Goal: Task Accomplishment & Management: Complete application form

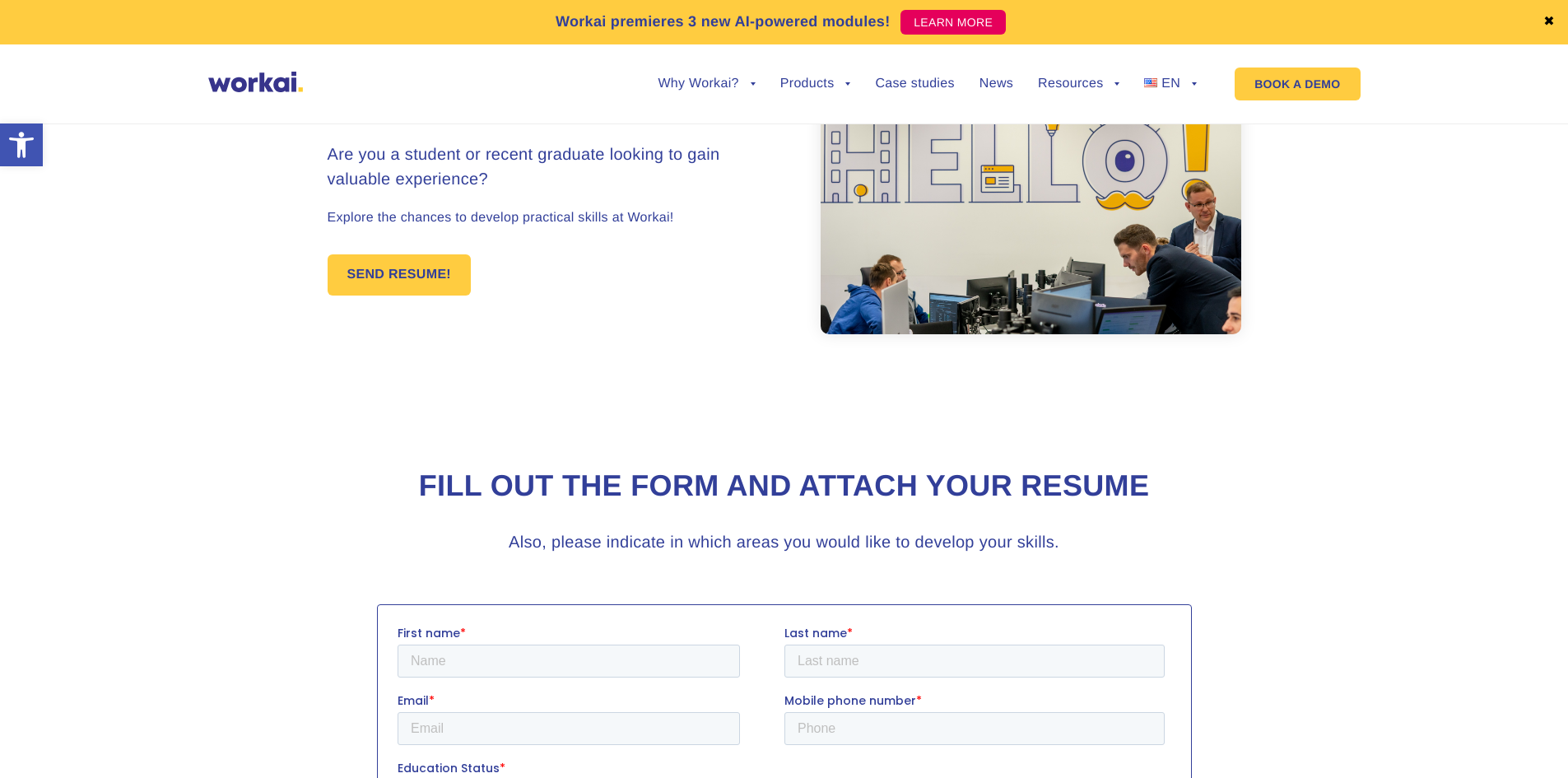
scroll to position [165, 0]
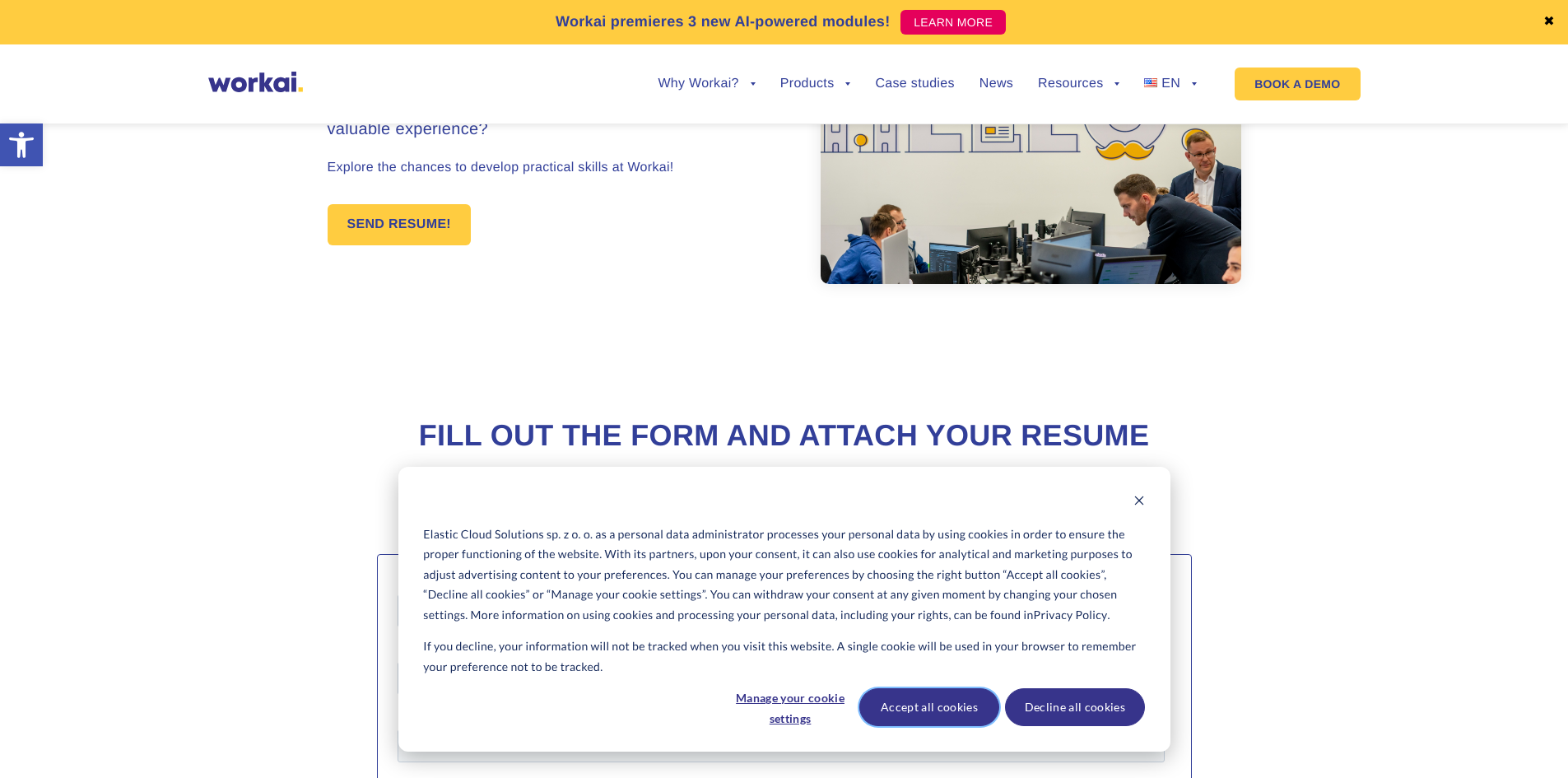
click at [955, 708] on button "Accept all cookies" at bounding box center [929, 707] width 140 height 38
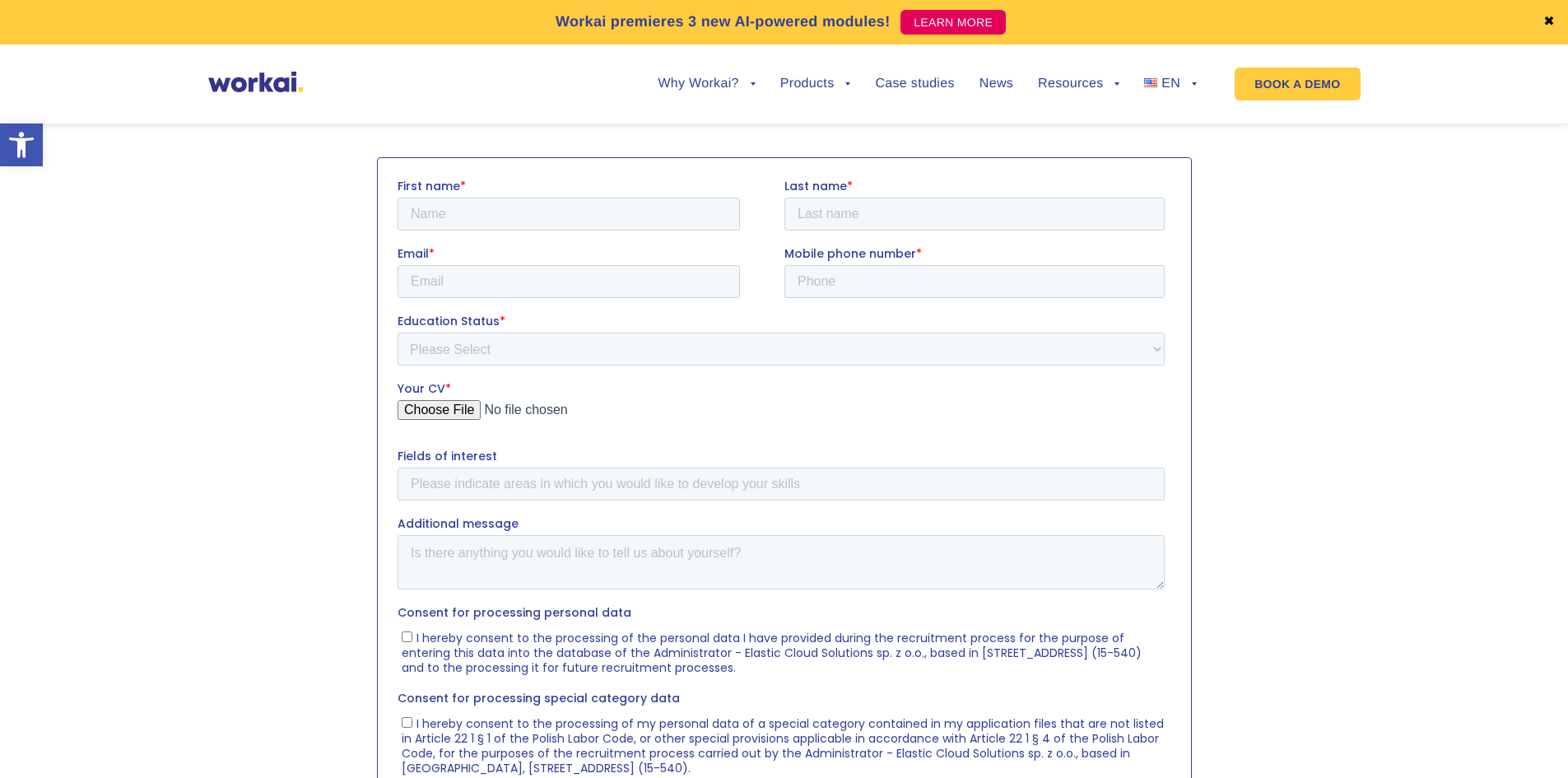
scroll to position [576, 0]
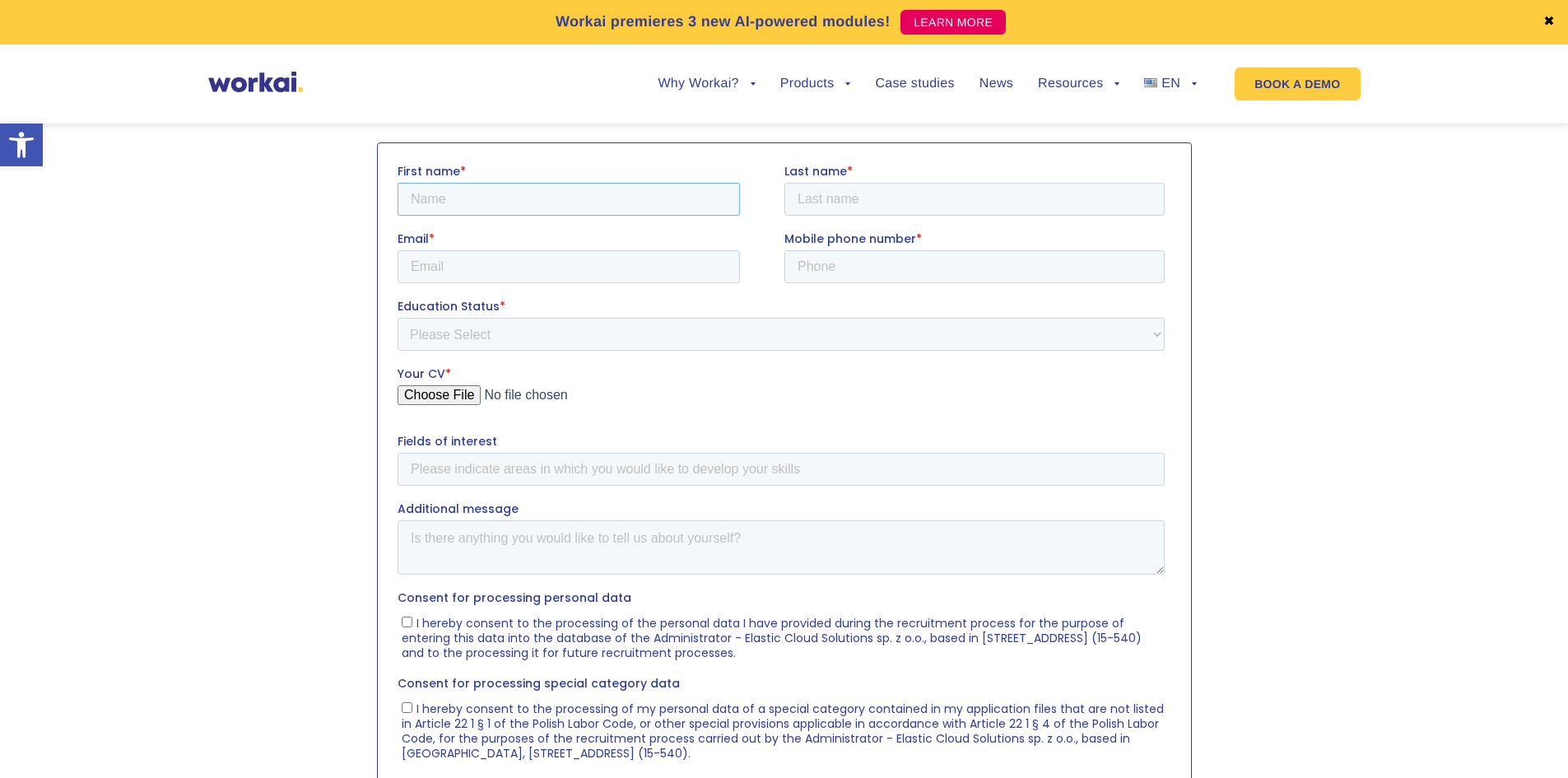
click at [561, 204] on input "First name *" at bounding box center [567, 198] width 342 height 33
type input "[PERSON_NAME]"
type input "Ryzińska"
type input "[EMAIL_ADDRESS][DOMAIN_NAME]"
type input "[PHONE_NUMBER]"
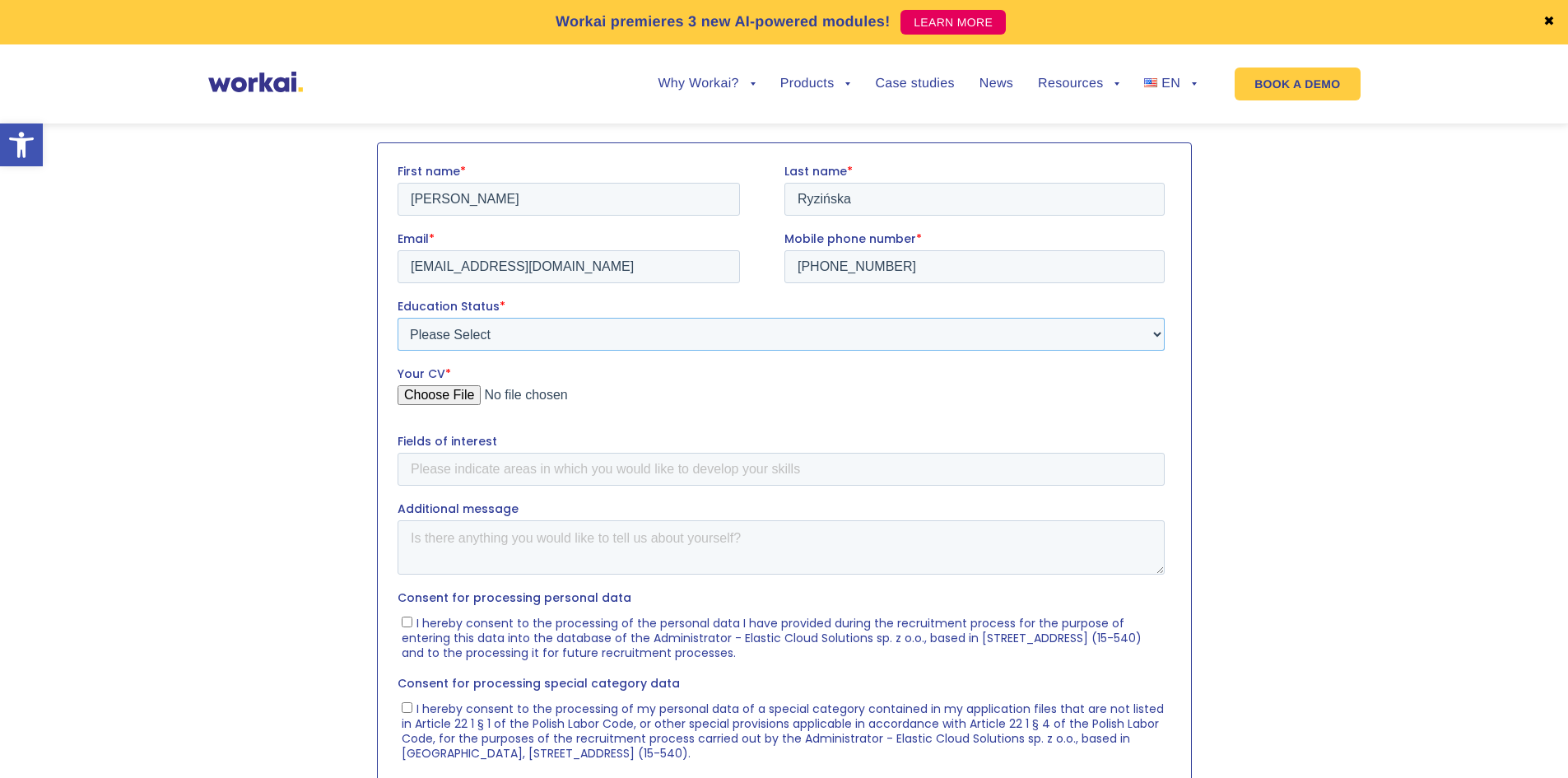
click at [566, 336] on select "Please Select Student Graduate" at bounding box center [779, 333] width 767 height 33
select select "Graduate"
click at [396, 317] on select "Please Select Student Graduate" at bounding box center [779, 333] width 767 height 33
click at [425, 385] on input "Your CV *" at bounding box center [779, 401] width 767 height 33
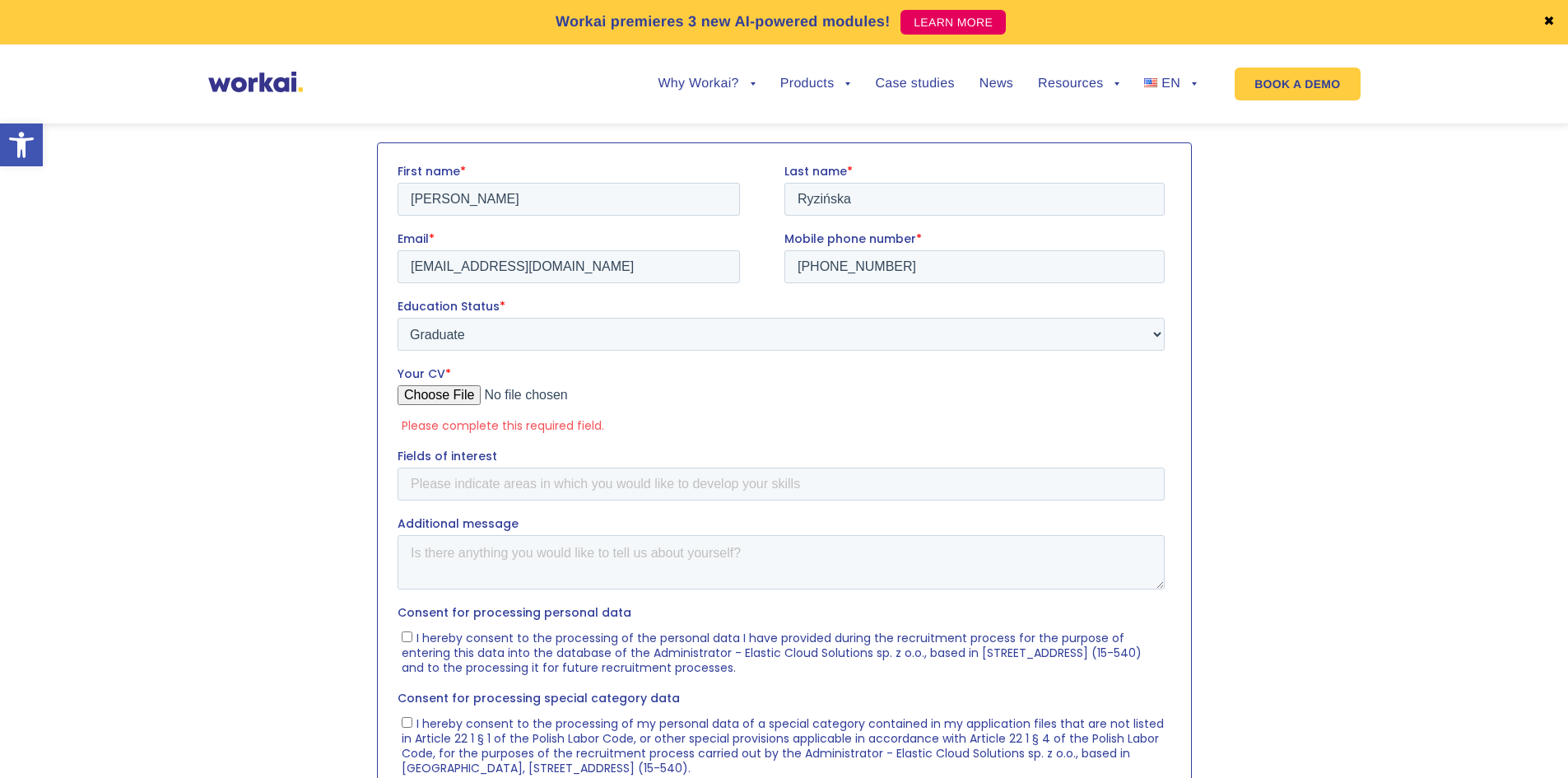
type input "C:\fakepath\karolina_ryzinska.pdf"
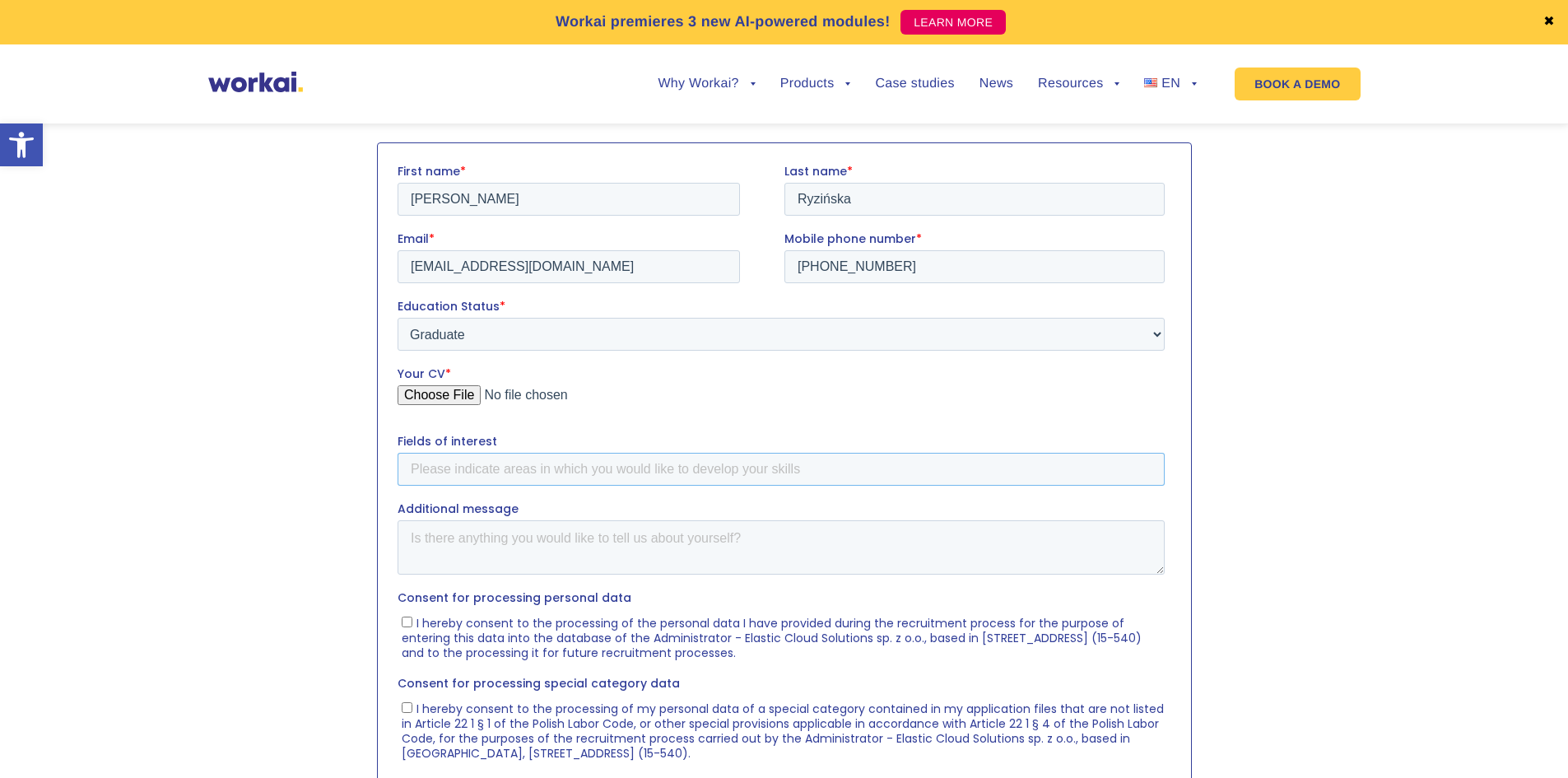
drag, startPoint x: 463, startPoint y: 460, endPoint x: 399, endPoint y: 466, distance: 64.3
click at [464, 460] on input "Fields of interest" at bounding box center [779, 468] width 767 height 33
click at [535, 466] on input "Data Science, Python Development," at bounding box center [779, 468] width 767 height 33
click at [669, 455] on input "Data Science, Python App Development," at bounding box center [779, 468] width 767 height 33
type input "Data Science, Python App Development, Flutter, ML Engineer"
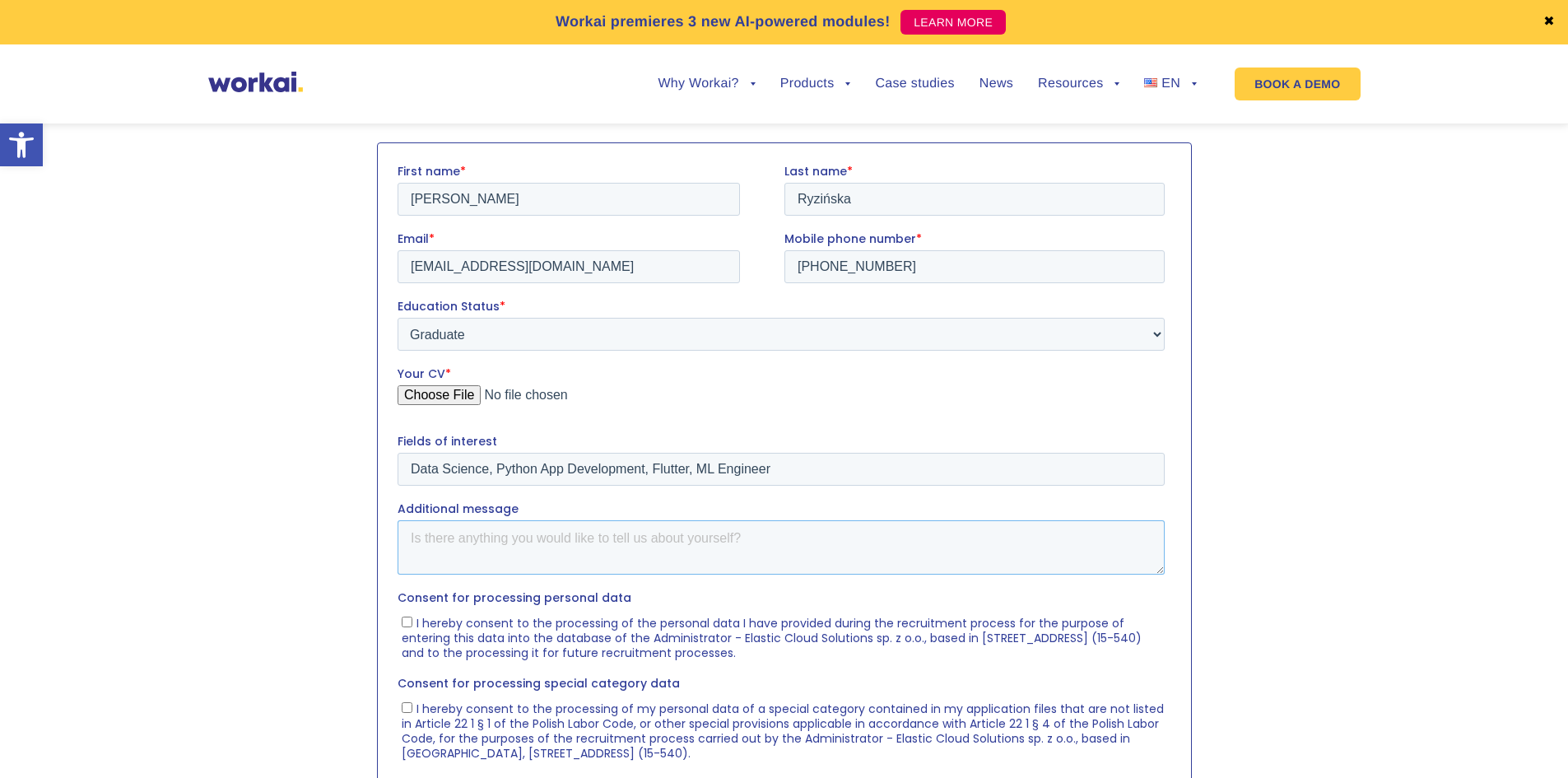
click at [838, 553] on textarea "Additional message" at bounding box center [779, 546] width 767 height 54
click at [746, 513] on label "Additional message" at bounding box center [783, 507] width 774 height 16
click at [746, 519] on textarea "I'm passionate about programming, I would love and oportunity to join you and s…" at bounding box center [779, 546] width 767 height 54
click at [733, 526] on textarea "I'm passionate about programming, I would love and oportunity to join you and s…" at bounding box center [779, 546] width 767 height 54
click at [725, 535] on textarea "I'm passionate about programming, I would love and oportunity to join you and s…" at bounding box center [779, 546] width 767 height 54
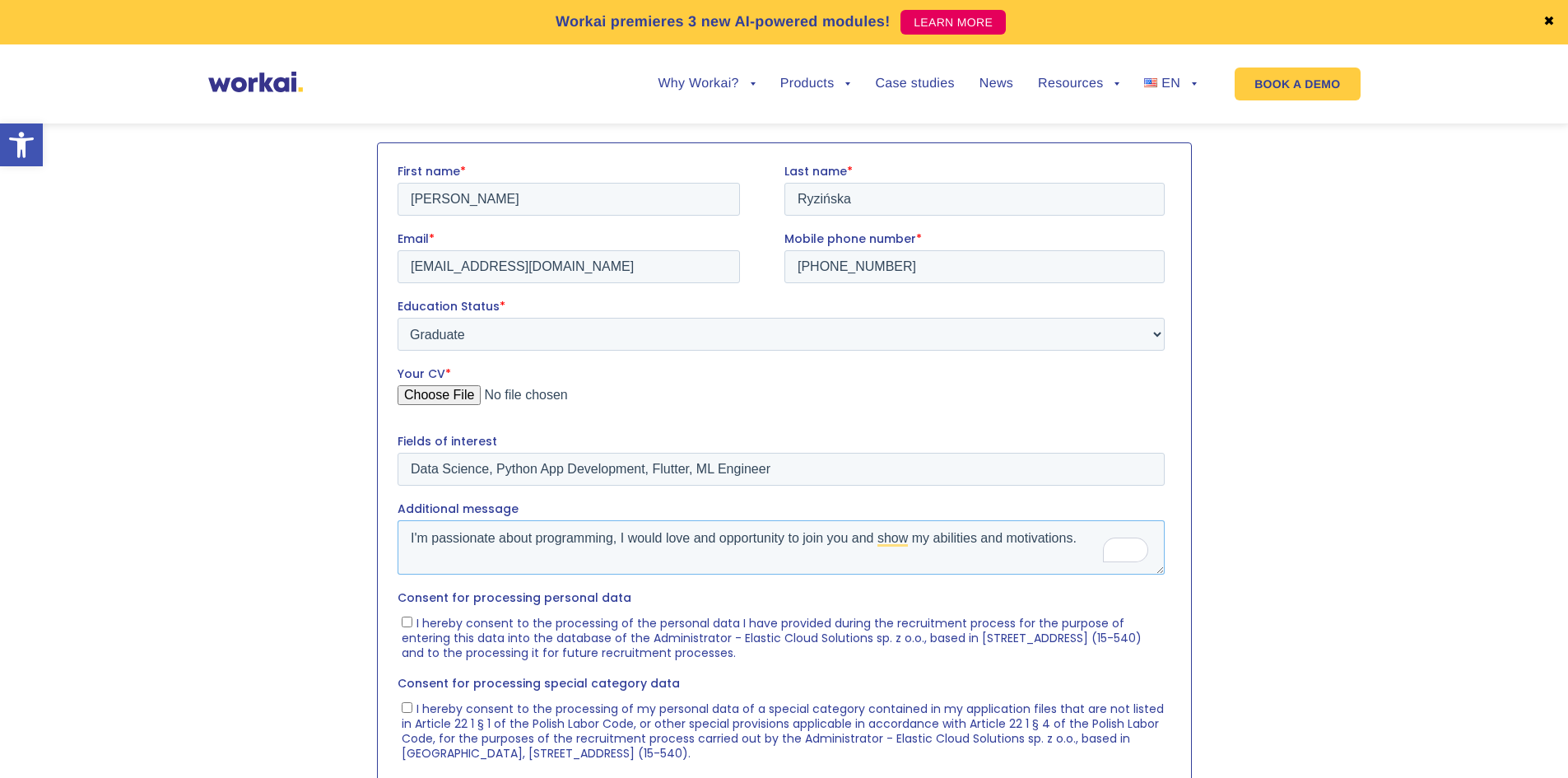
click at [702, 546] on textarea "I'm passionate about programming, I would love and opportunity to join you and …" at bounding box center [779, 546] width 767 height 54
click at [702, 542] on textarea "I'm passionate about programming, I would love and opportunity to join you and …" at bounding box center [779, 546] width 767 height 54
click at [890, 538] on textarea "I'm passionate about programming, I would love an opportunity to join you and s…" at bounding box center [779, 546] width 767 height 54
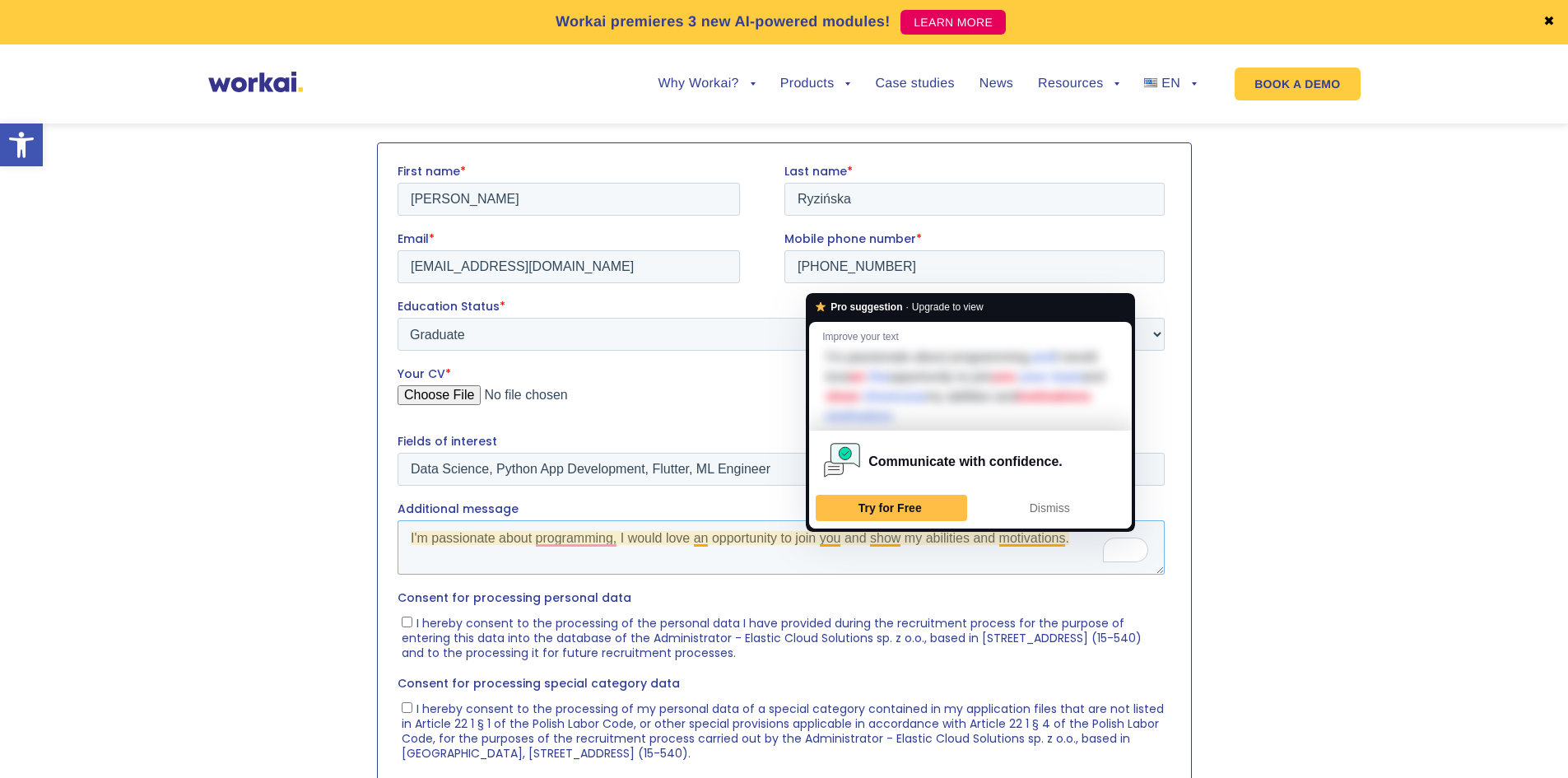
click at [827, 541] on textarea "I'm passionate about programming, I would love an opportunity to join you and s…" at bounding box center [779, 546] width 767 height 54
click at [596, 542] on textarea "I'm passionate about programming, I would love an opportunity to join you and s…" at bounding box center [779, 546] width 767 height 54
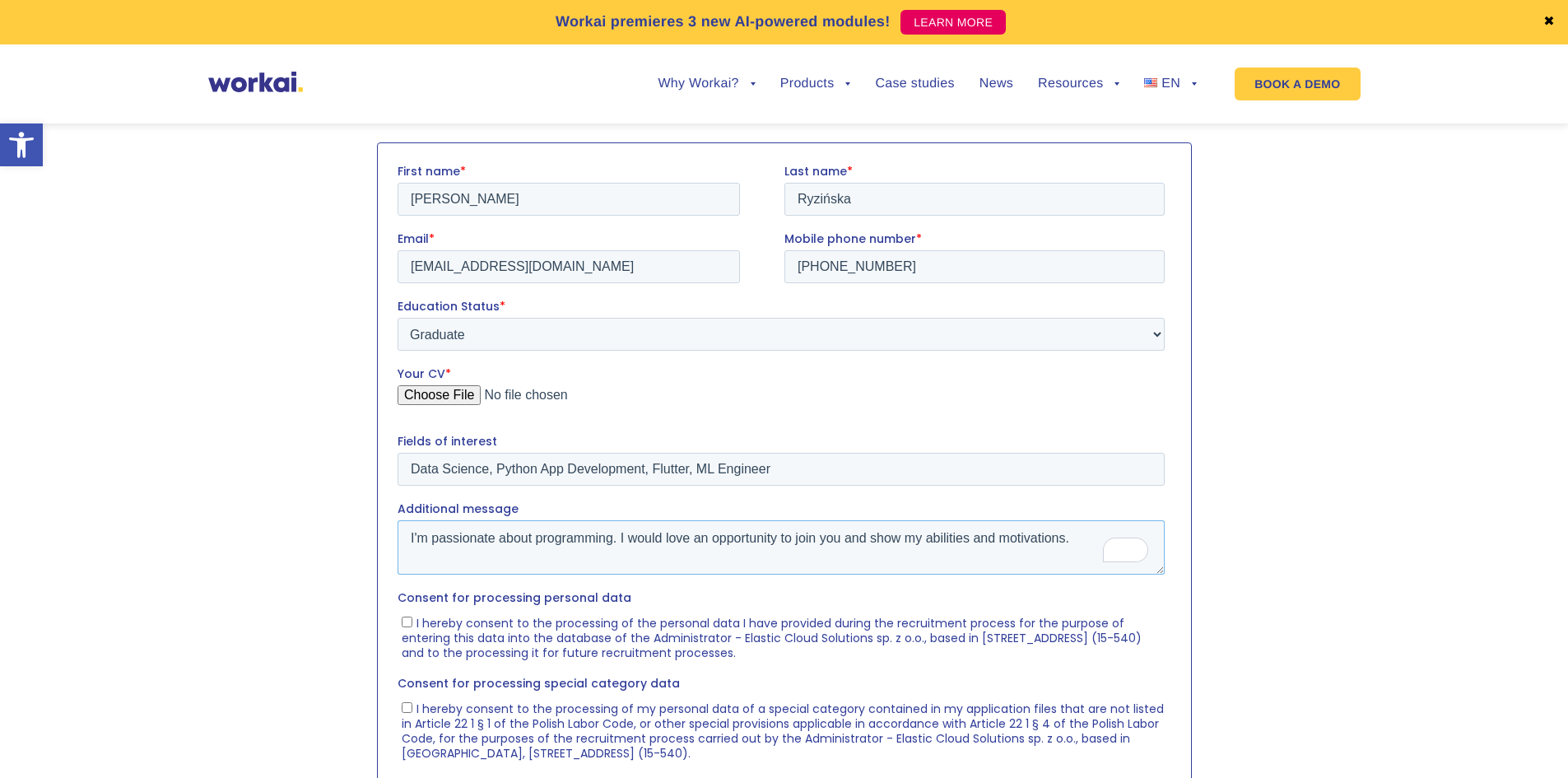
click at [895, 534] on textarea "I'm passionate about programming. I would love an opportunity to join you and s…" at bounding box center [779, 546] width 767 height 54
click at [902, 550] on textarea "I'm passionate about programming. I would love an opportunity to join you and s…" at bounding box center [779, 546] width 767 height 54
type textarea "I'm passionate about programming. I would love an opportunity to join you and s…"
click at [1183, 617] on div at bounding box center [784, 580] width 814 height 877
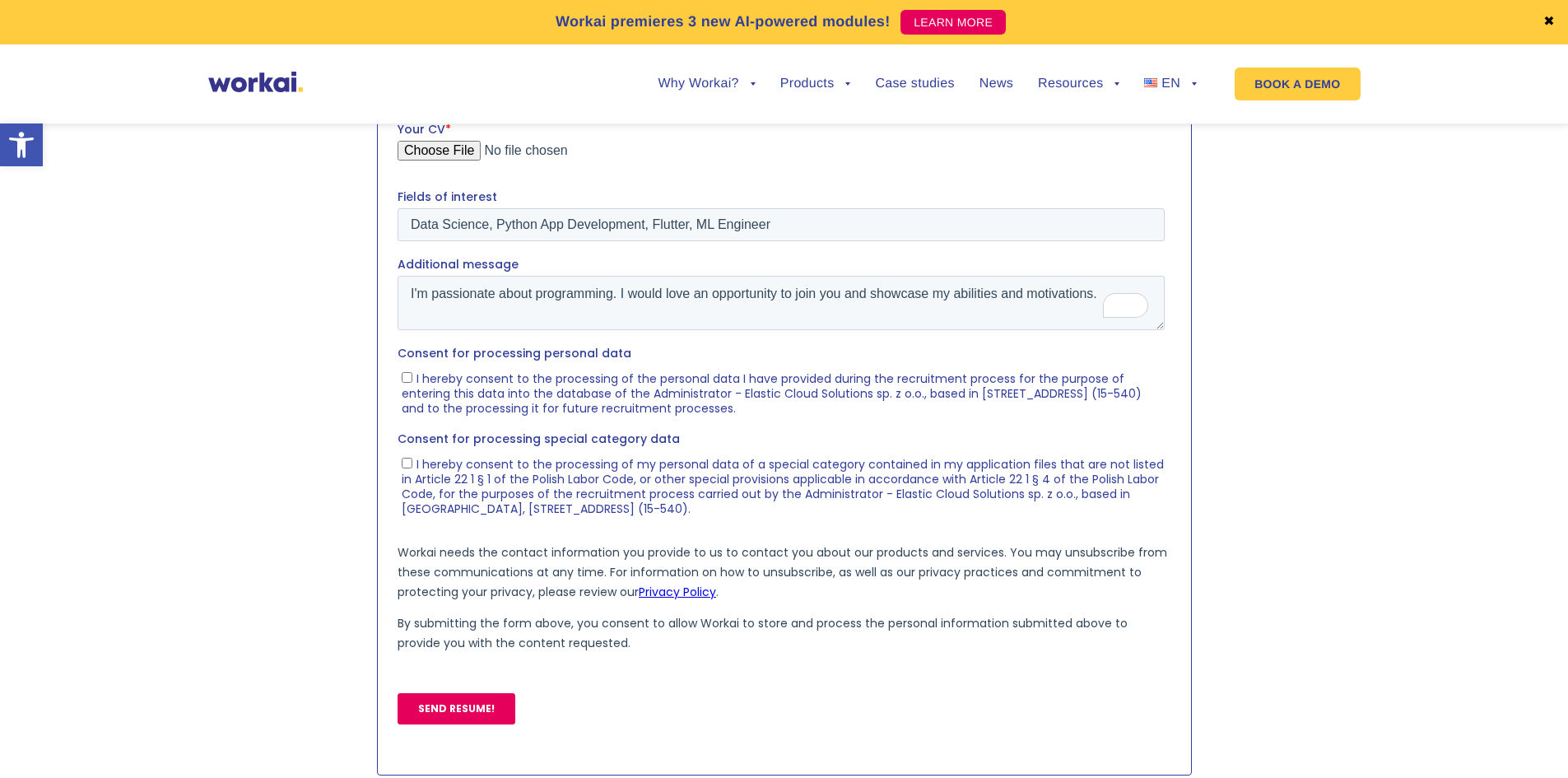
scroll to position [823, 0]
click at [407, 381] on label "I hereby consent to the processing of the personal data I have provided during …" at bounding box center [782, 389] width 763 height 46
click at [407, 380] on input "I hereby consent to the processing of the personal data I have provided during …" at bounding box center [406, 374] width 10 height 10
checkbox input "true"
click at [403, 460] on input "I hereby consent to the processing of my personal data of a special category co…" at bounding box center [406, 460] width 10 height 10
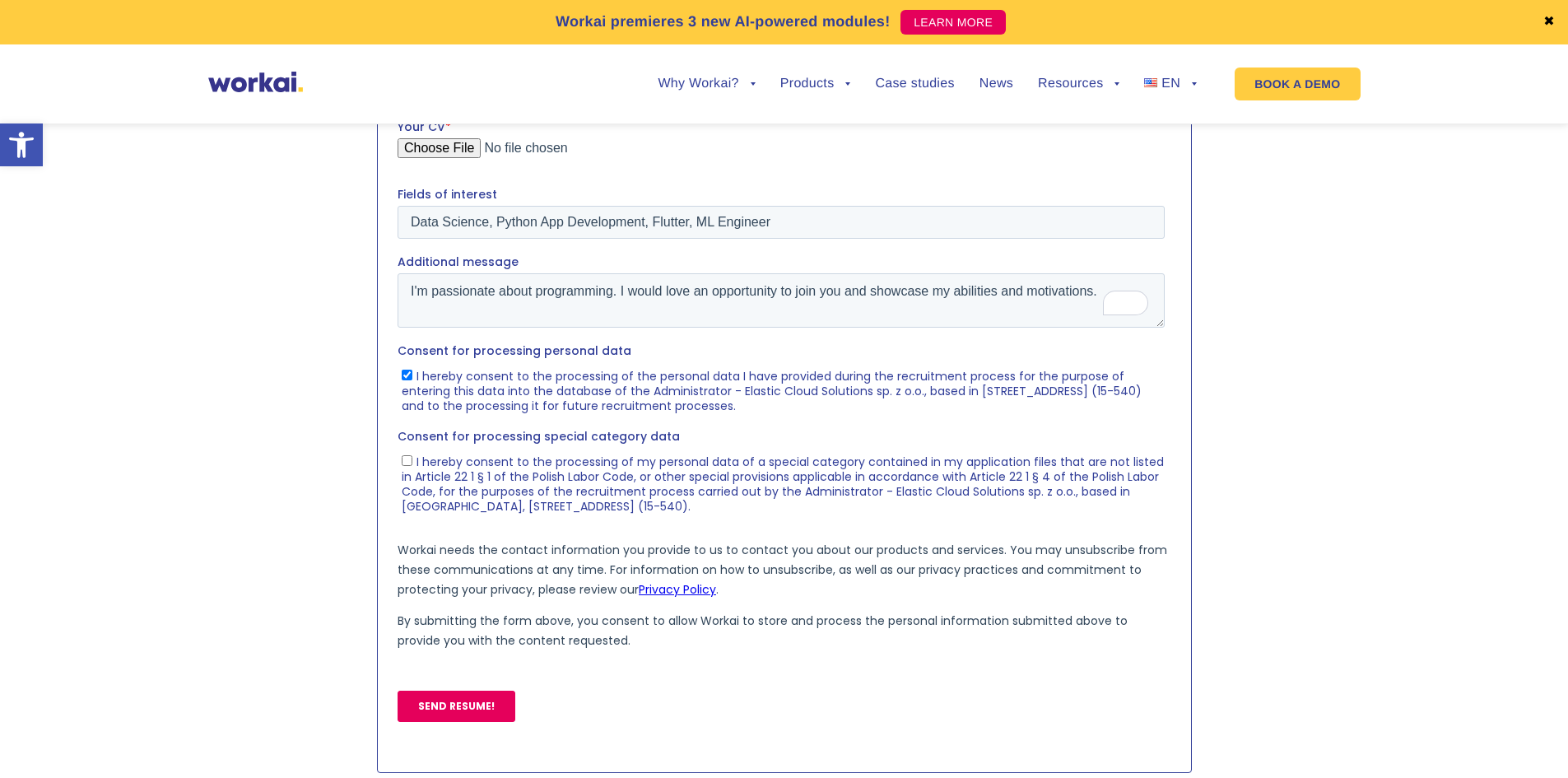
checkbox input "true"
click at [419, 711] on input "SEND RESUME!" at bounding box center [455, 706] width 118 height 31
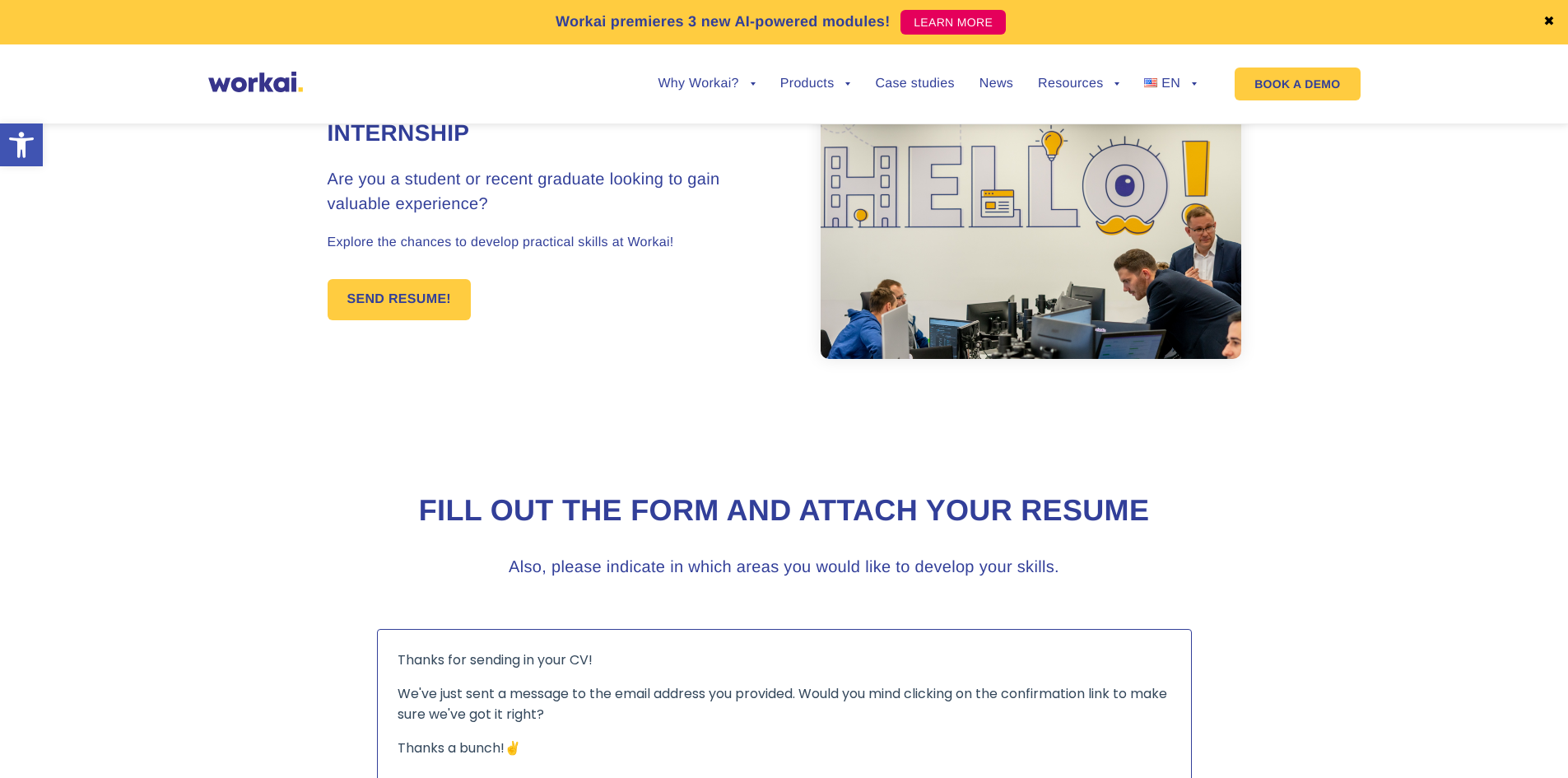
scroll to position [82, 0]
